Goal: Task Accomplishment & Management: Manage account settings

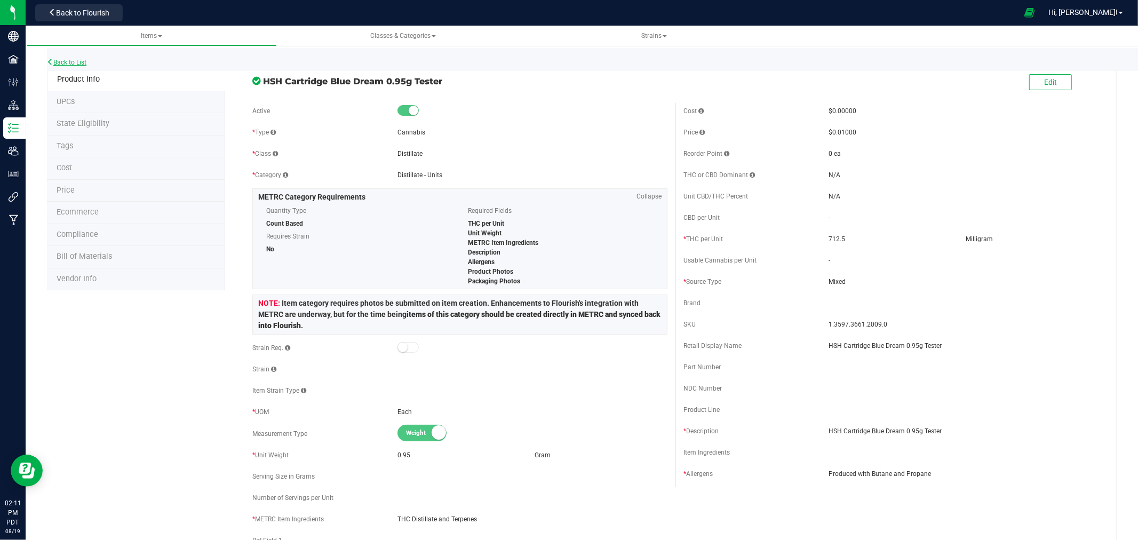
click at [72, 61] on link "Back to List" at bounding box center [66, 62] width 39 height 7
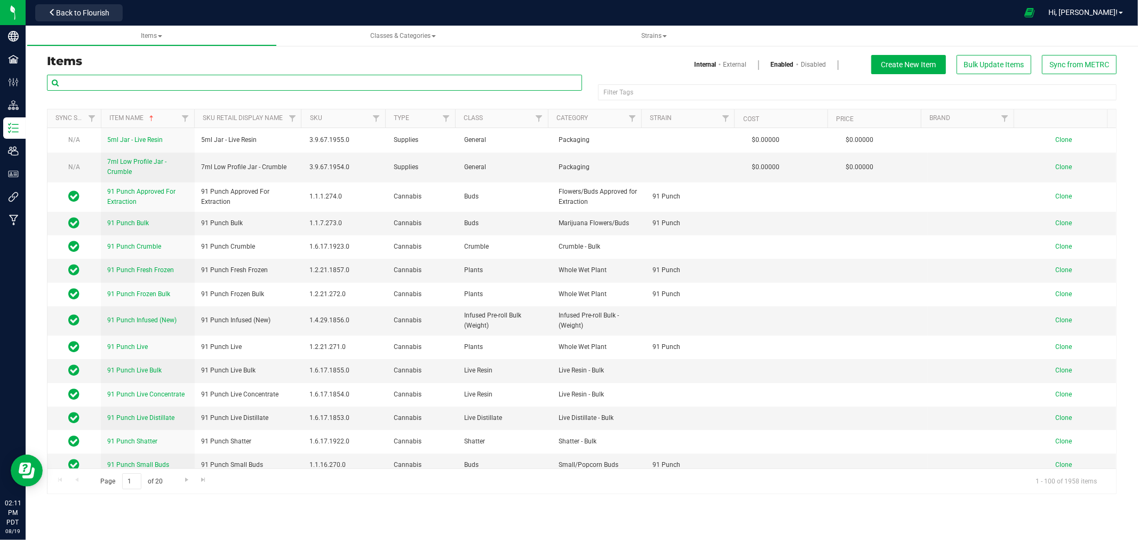
click at [147, 81] on input "text" at bounding box center [314, 83] width 535 height 16
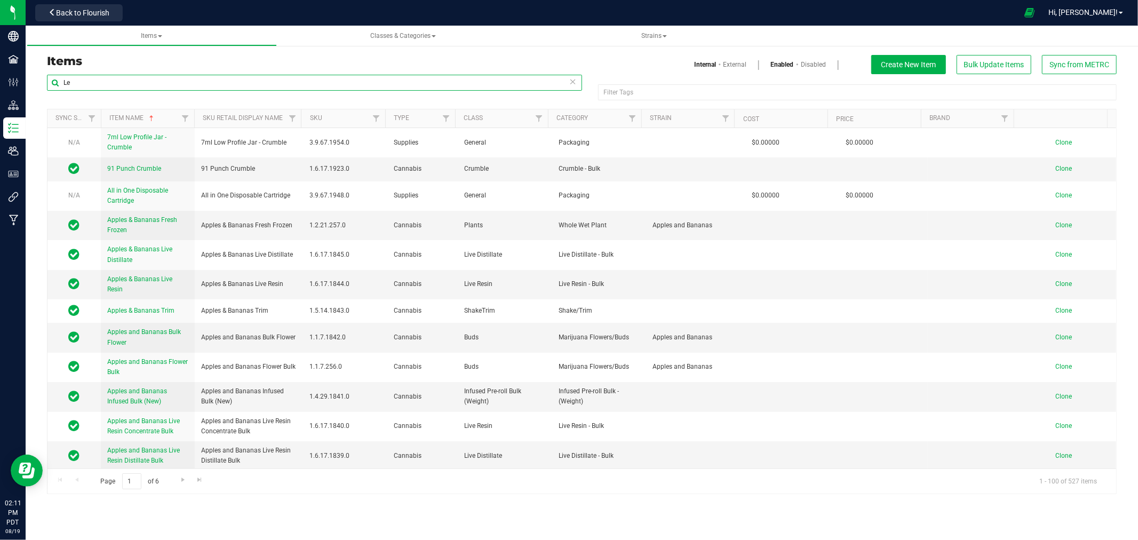
type input "L"
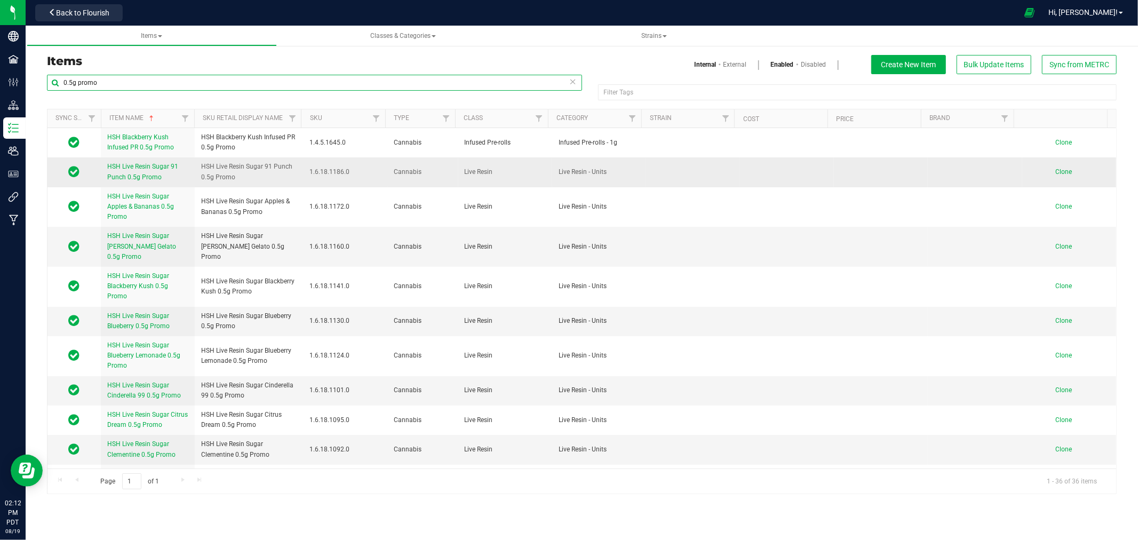
type input "0.5g promo"
click at [1056, 171] on span "Clone" at bounding box center [1064, 171] width 17 height 7
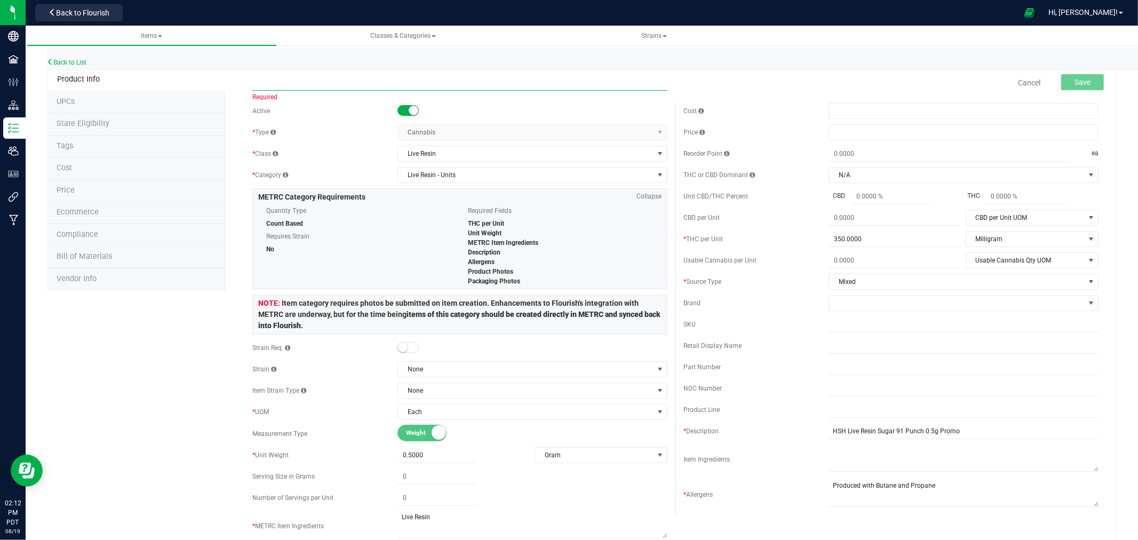
click at [291, 81] on input "text" at bounding box center [459, 83] width 415 height 16
paste input "HSH Live Resin Sugar Lemon Punch 0.5g Promo"
drag, startPoint x: 361, startPoint y: 85, endPoint x: 209, endPoint y: 96, distance: 153.0
paste input "HSH Citrus Dream Infused PR 1"
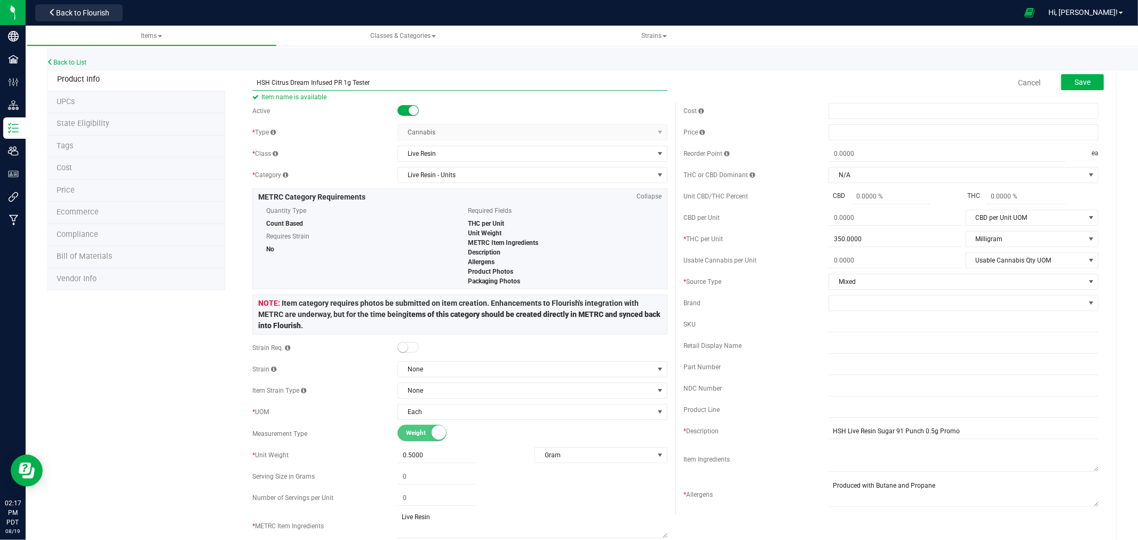
type input "HSH Citrus Dream Infused PR 1g Tester"
click at [86, 59] on link "Back to List" at bounding box center [66, 62] width 39 height 7
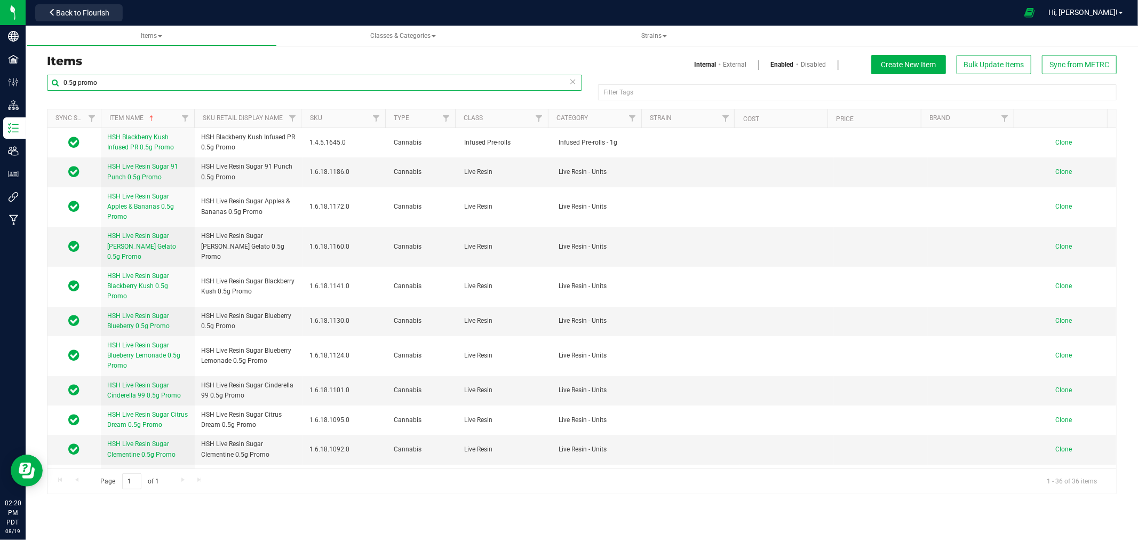
drag, startPoint x: 131, startPoint y: 86, endPoint x: 54, endPoint y: 91, distance: 77.0
click at [54, 91] on div "0.5g promo" at bounding box center [314, 87] width 535 height 25
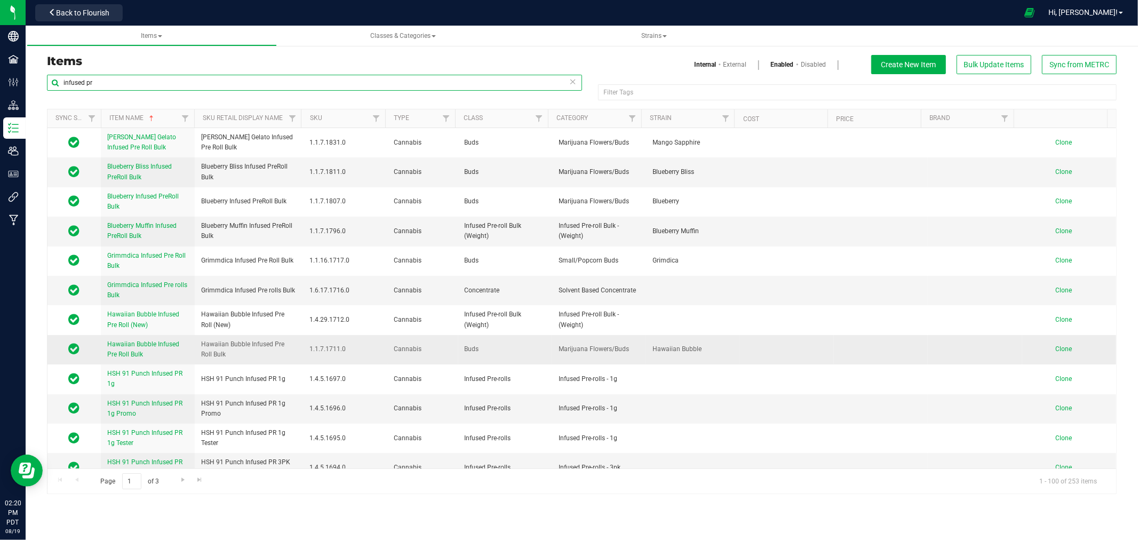
scroll to position [118, 0]
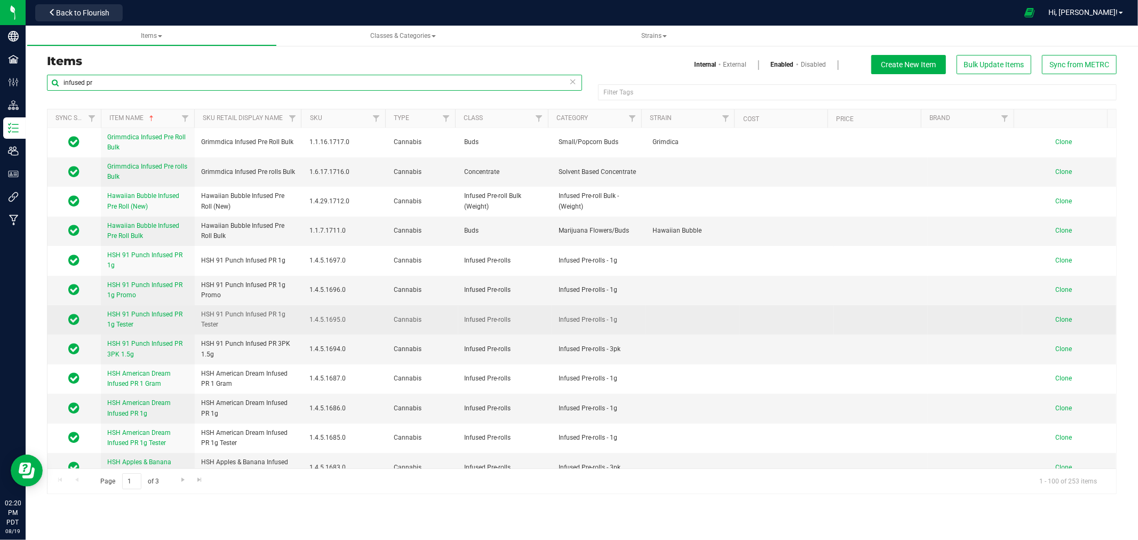
type input "infused pr"
click at [1056, 320] on span "Clone" at bounding box center [1064, 319] width 17 height 7
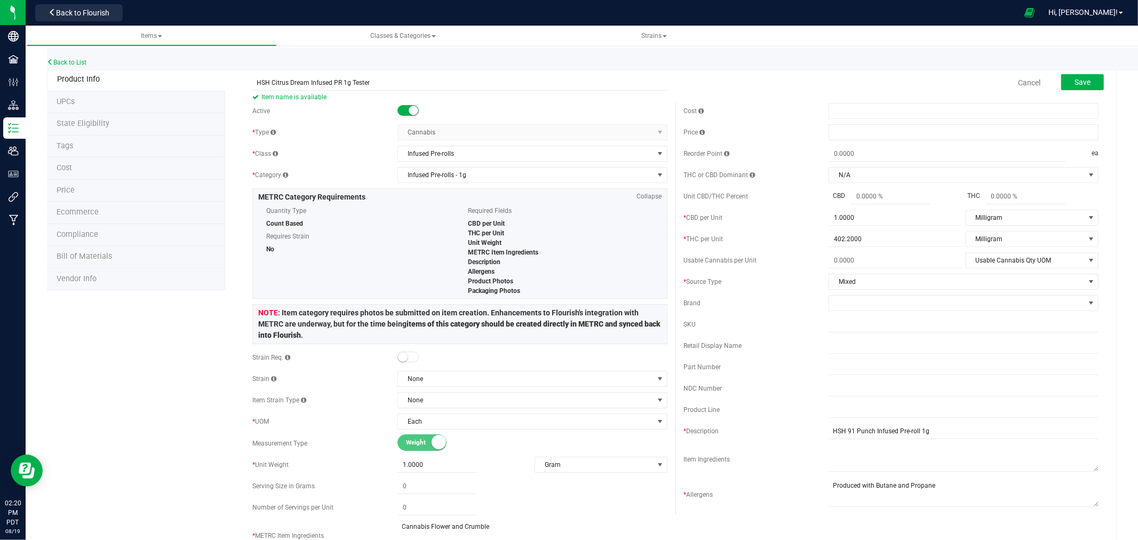
type input "HSH Citrus Dream Infused PR 1g Tester"
click at [883, 137] on span at bounding box center [964, 132] width 270 height 16
type input ".01"
type input "$0.01000"
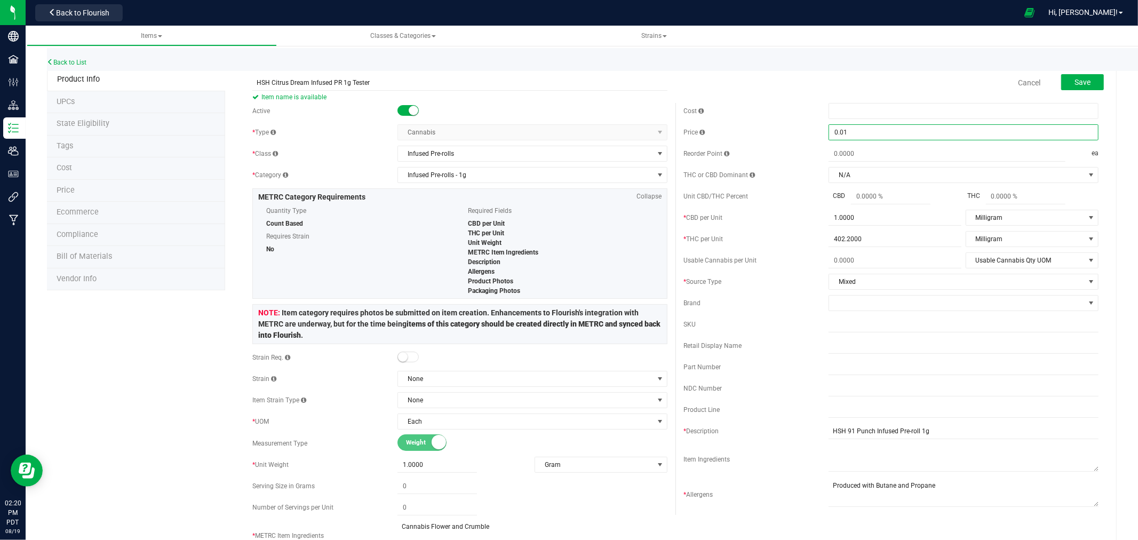
click at [897, 82] on div "Cancel Save" at bounding box center [891, 82] width 431 height 27
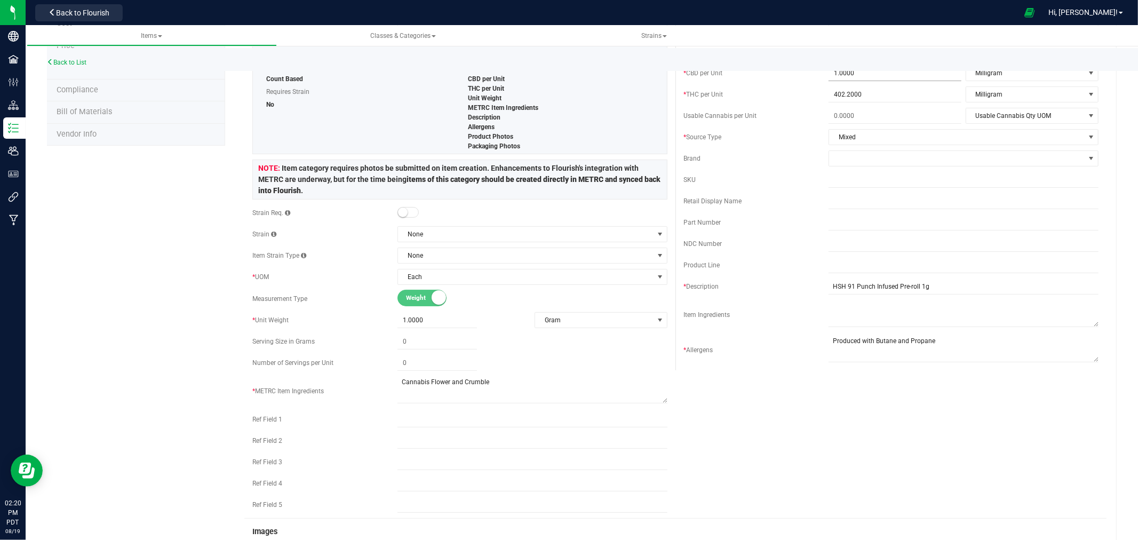
scroll to position [178, 0]
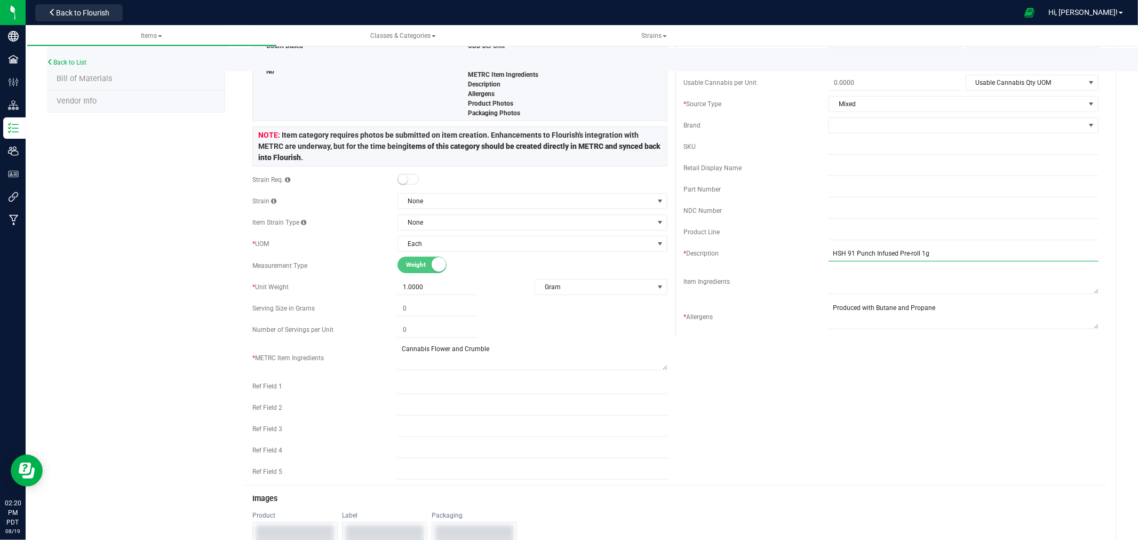
drag, startPoint x: 870, startPoint y: 260, endPoint x: 785, endPoint y: 260, distance: 84.9
click at [786, 260] on div "* Description HSH 91 Punch Infused Pre-roll 1g" at bounding box center [891, 253] width 415 height 16
paste input "HSH Citrus Dream Infused PR 1g Tester"
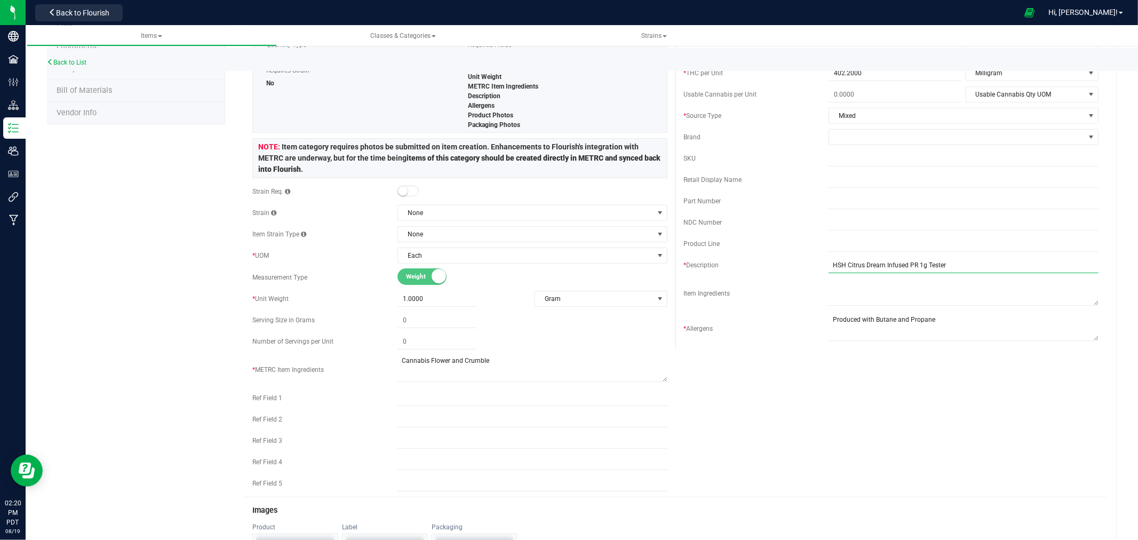
scroll to position [0, 0]
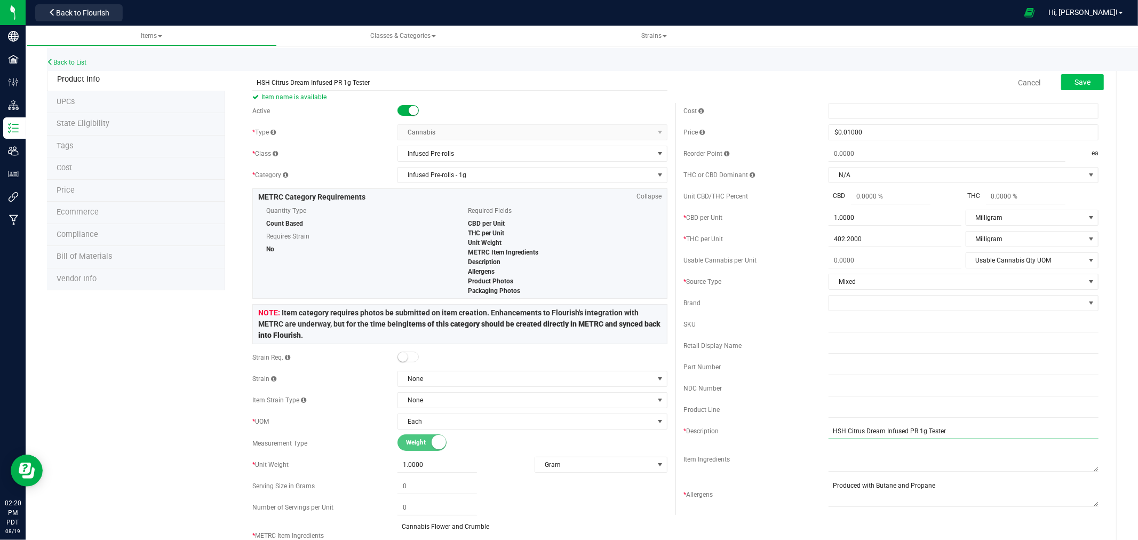
type input "HSH Citrus Dream Infused PR 1g Tester"
click at [1061, 84] on button "Save" at bounding box center [1082, 82] width 43 height 16
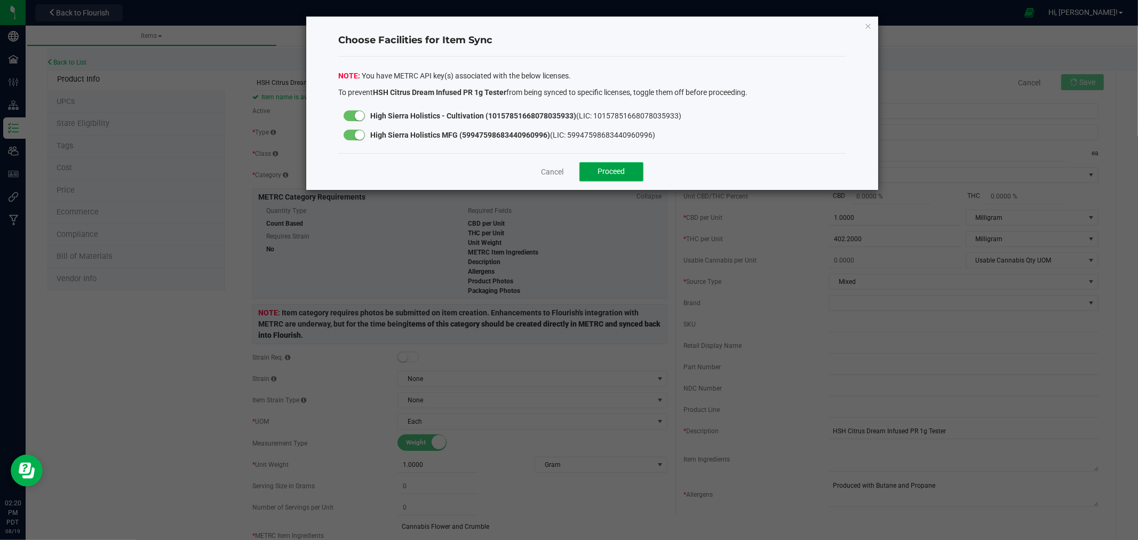
click at [631, 171] on button "Proceed" at bounding box center [612, 171] width 64 height 19
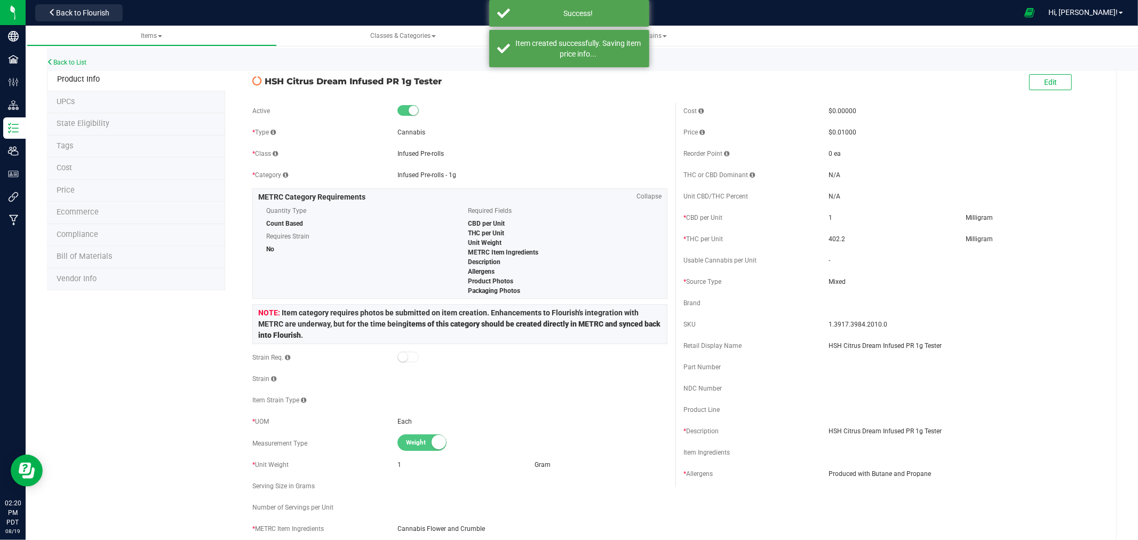
click at [83, 125] on span "State Eligibility" at bounding box center [83, 123] width 53 height 9
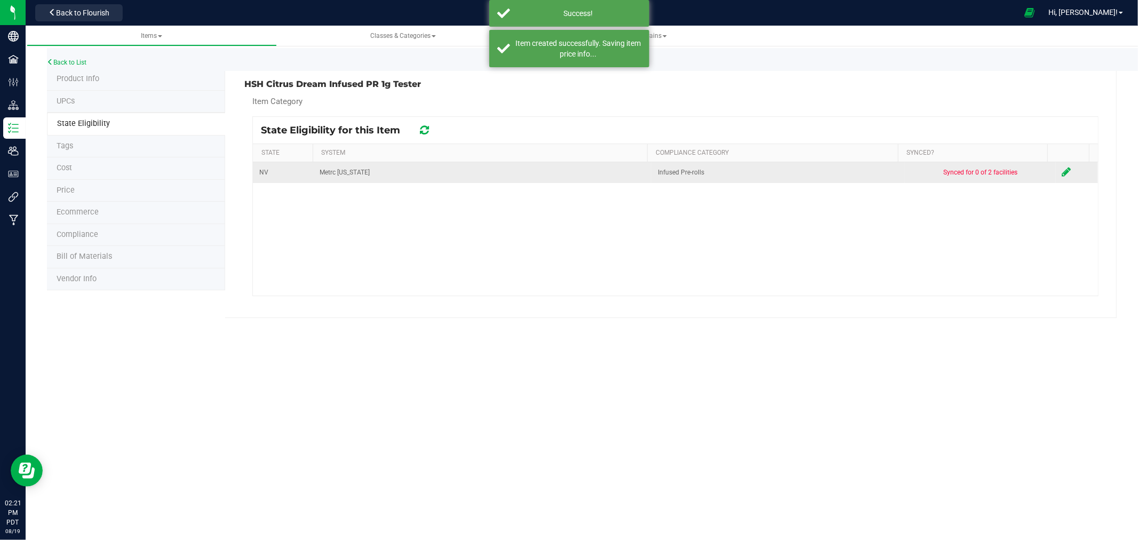
click at [1063, 172] on icon at bounding box center [1067, 172] width 9 height 11
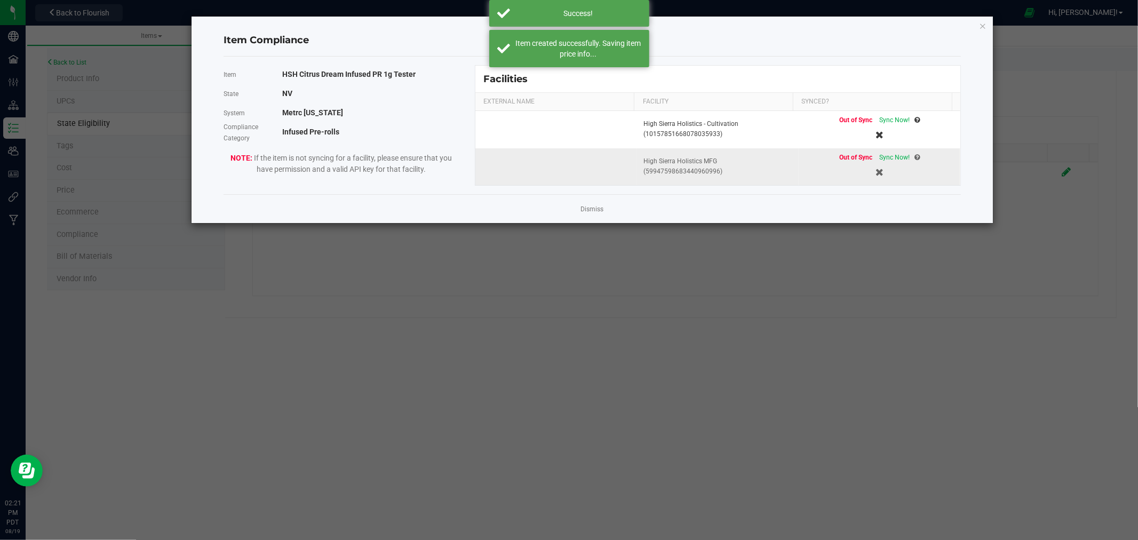
click at [886, 148] on td "Out of Sync Sync Now!" at bounding box center [880, 166] width 162 height 37
click at [889, 152] on td "Out of Sync Sync Now!" at bounding box center [880, 166] width 162 height 37
click at [893, 156] on span "Sync Now!" at bounding box center [895, 157] width 30 height 7
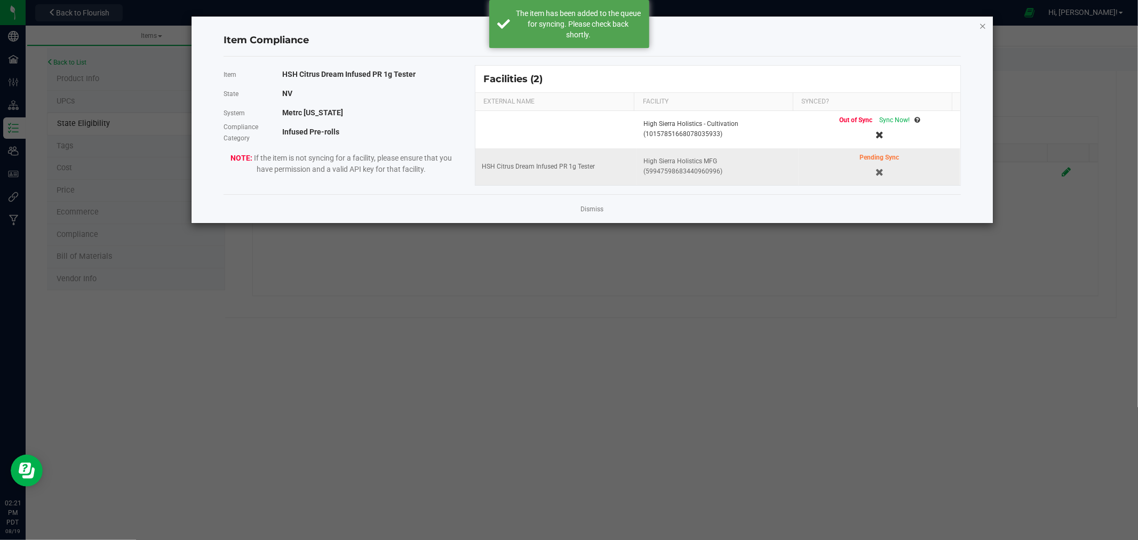
click at [982, 25] on icon "Close modal" at bounding box center [982, 25] width 7 height 13
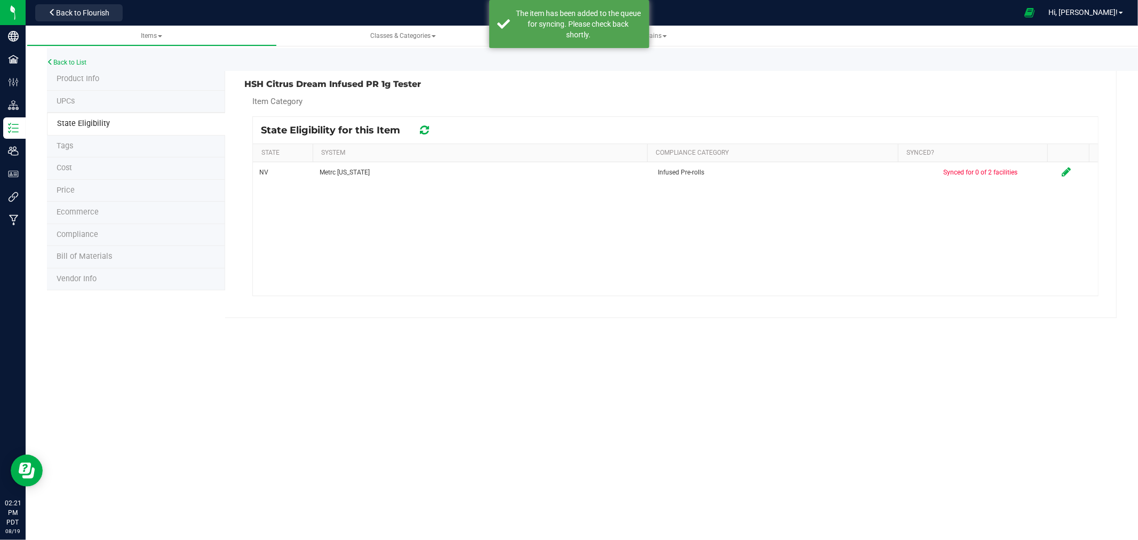
click at [66, 78] on span "Product Info" at bounding box center [78, 78] width 43 height 9
